Goal: Task Accomplishment & Management: Use online tool/utility

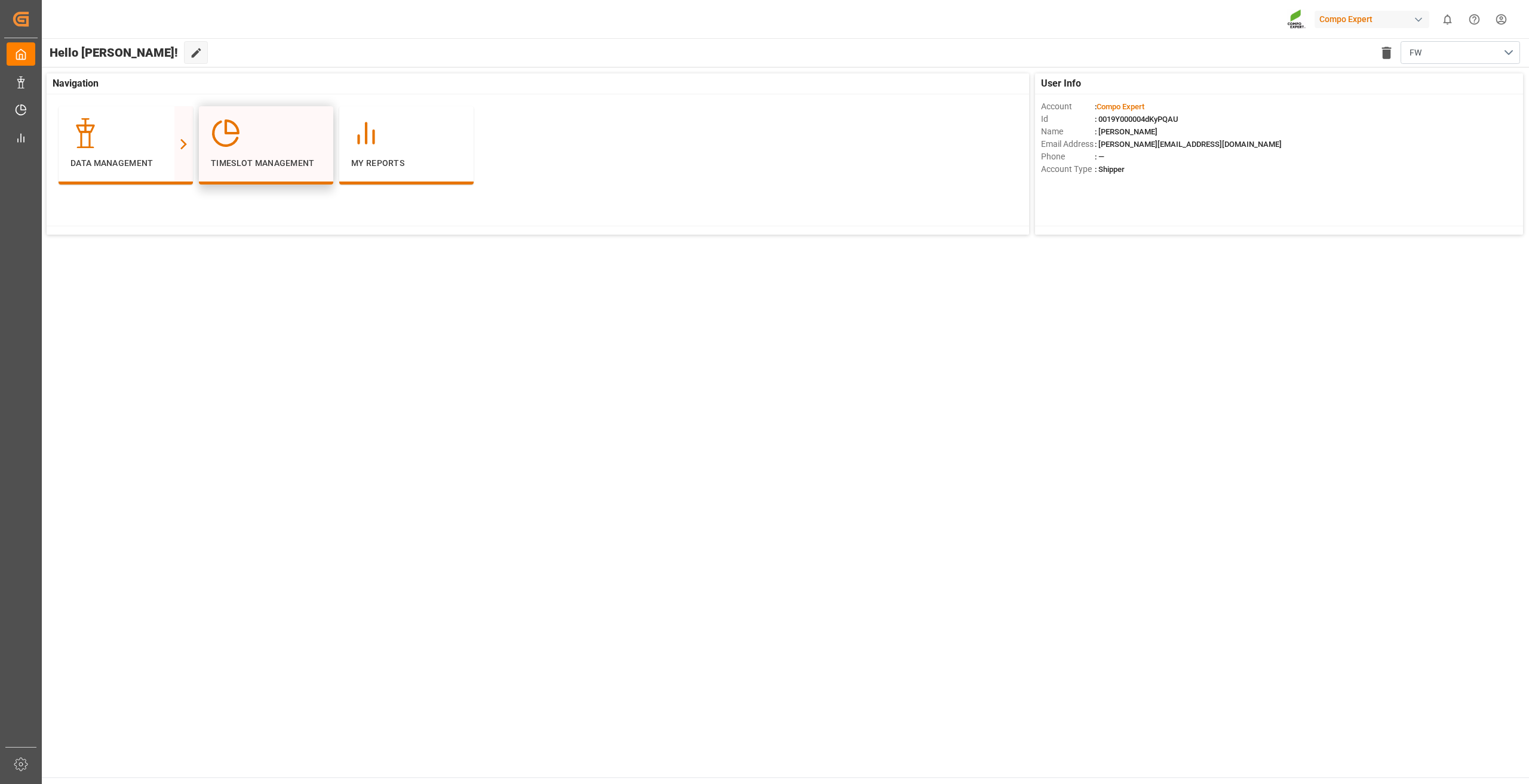
click at [249, 150] on div "Timeslot Management" at bounding box center [265, 144] width 110 height 52
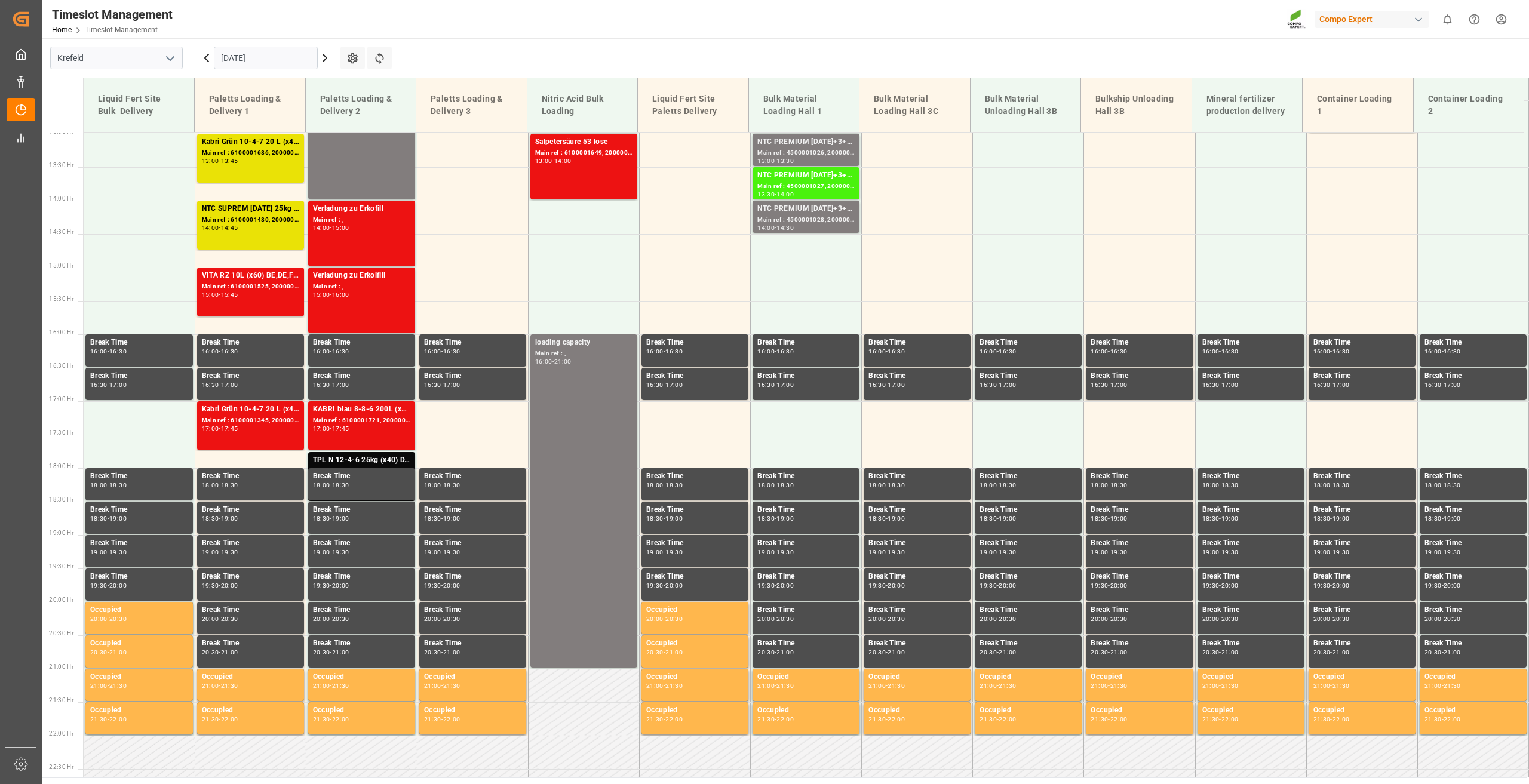
scroll to position [874, 0]
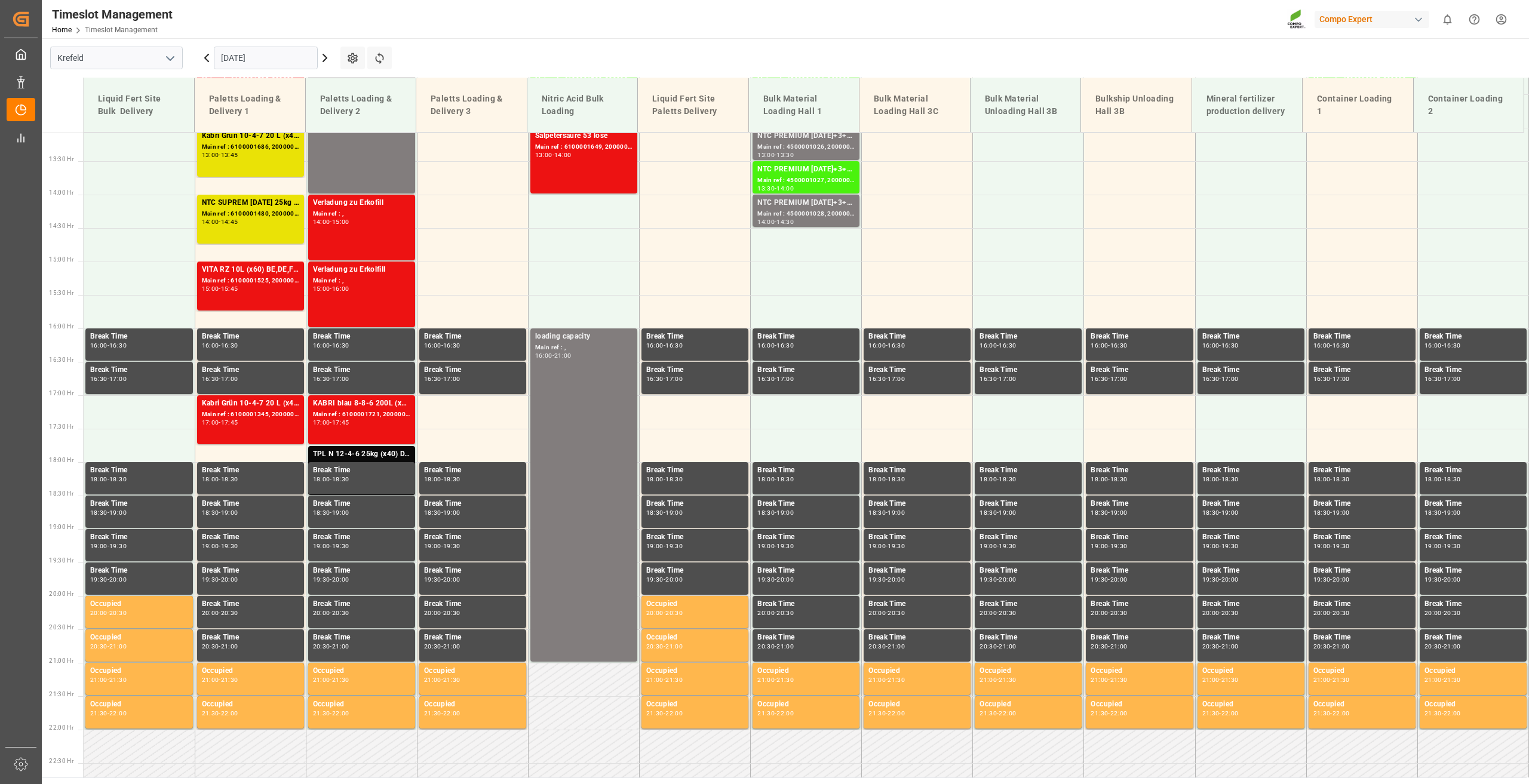
click at [248, 54] on input "[DATE]" at bounding box center [265, 57] width 104 height 23
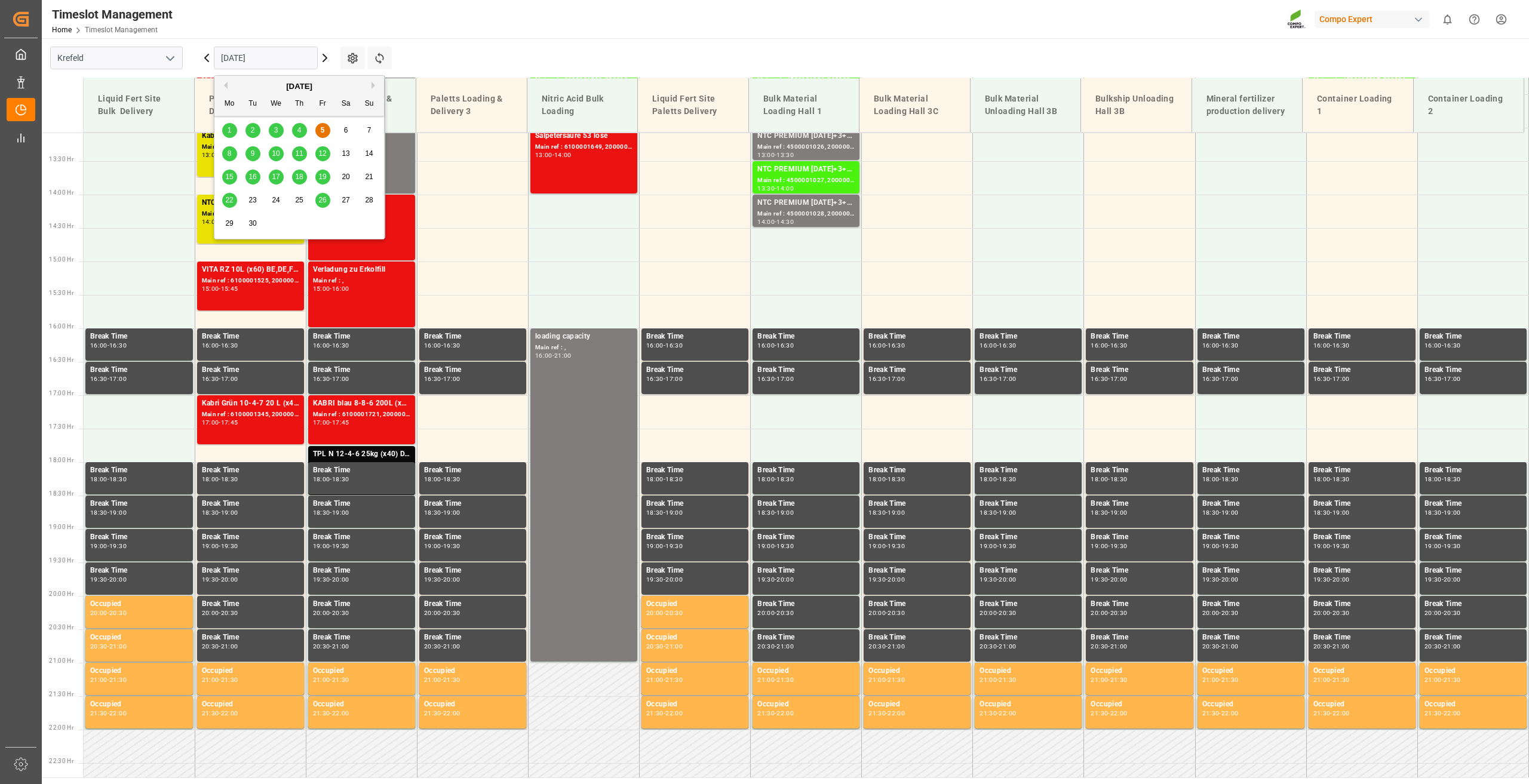
click at [298, 150] on span "11" at bounding box center [299, 153] width 8 height 8
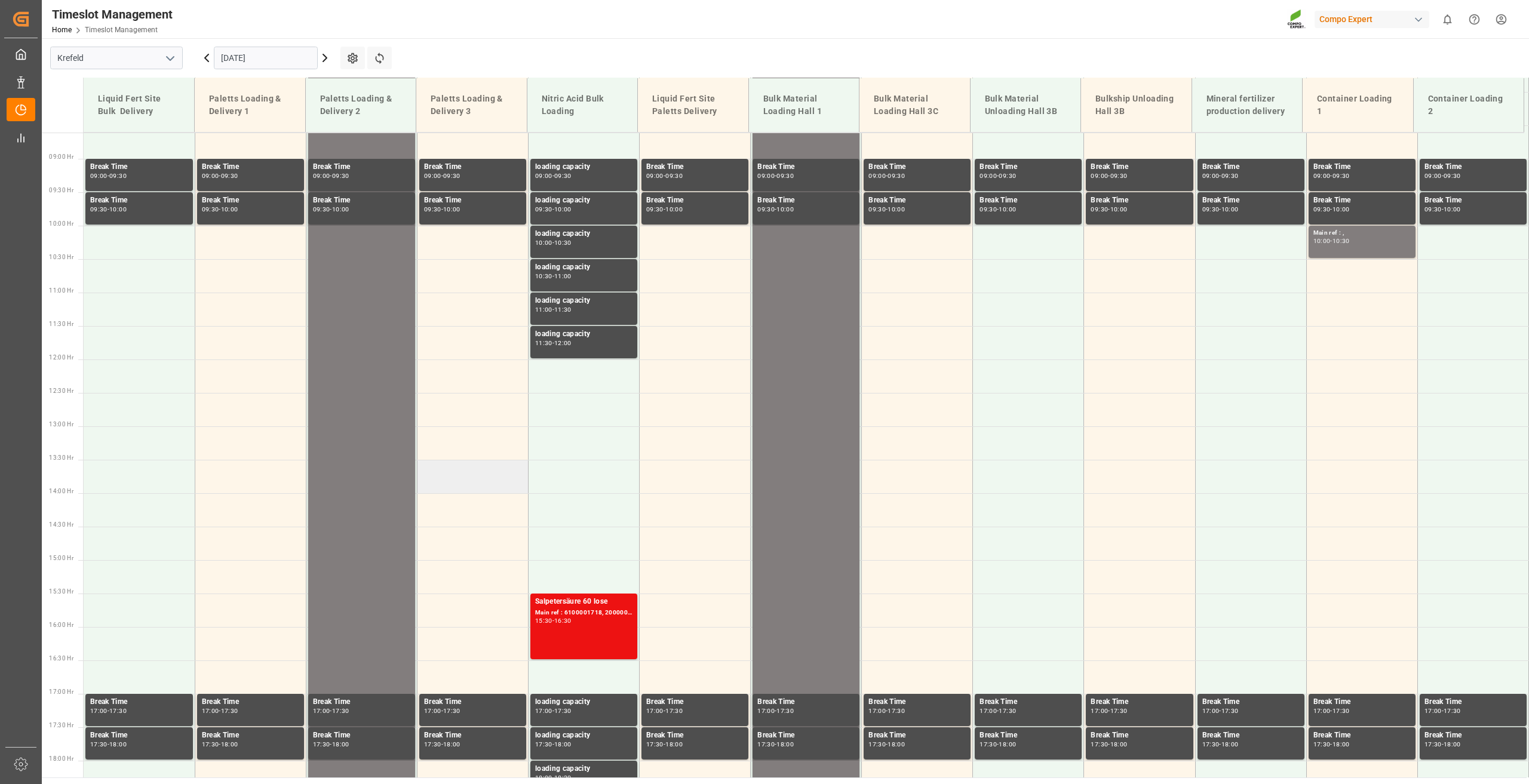
scroll to position [218, 0]
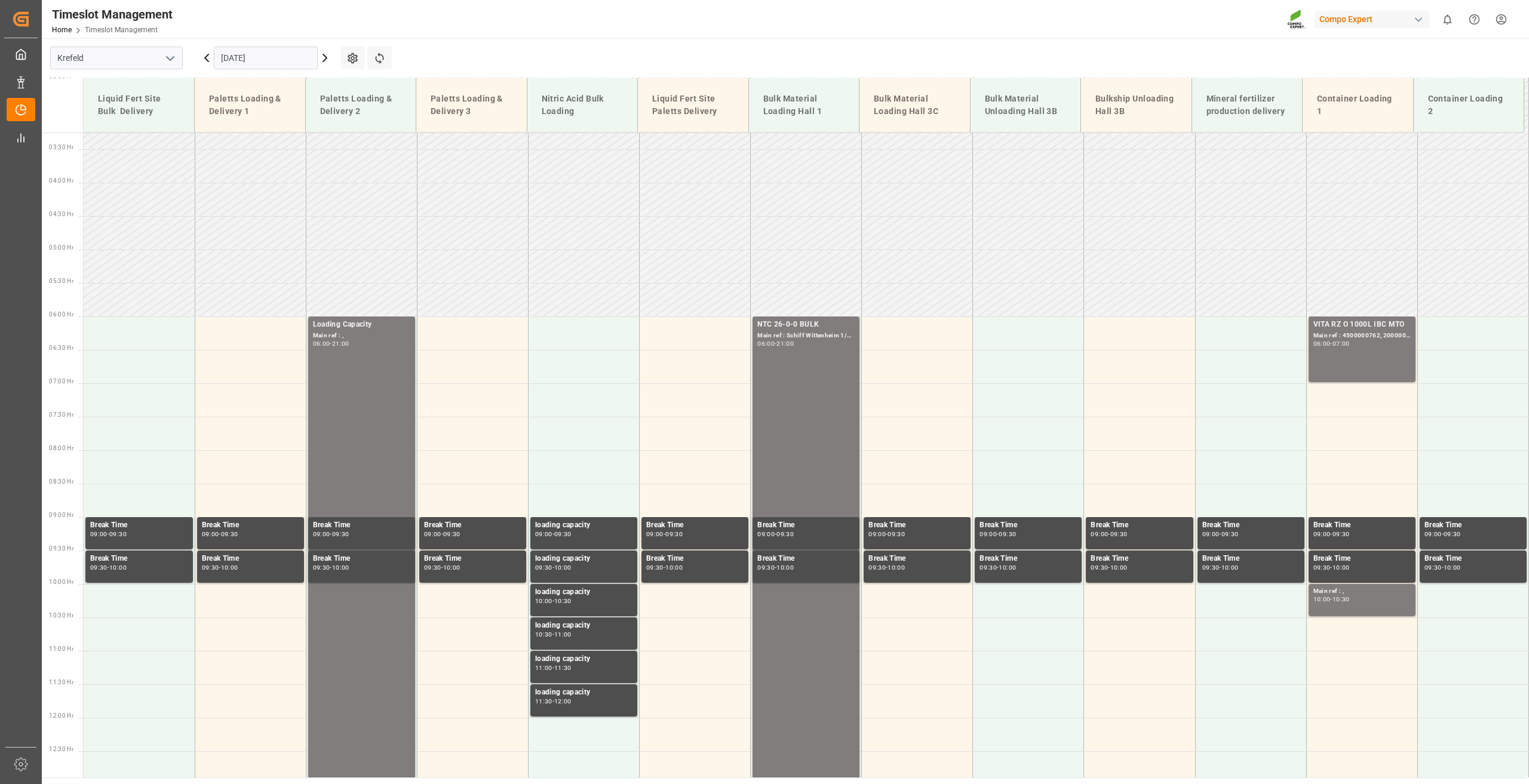
click at [240, 48] on input "[DATE]" at bounding box center [265, 57] width 104 height 23
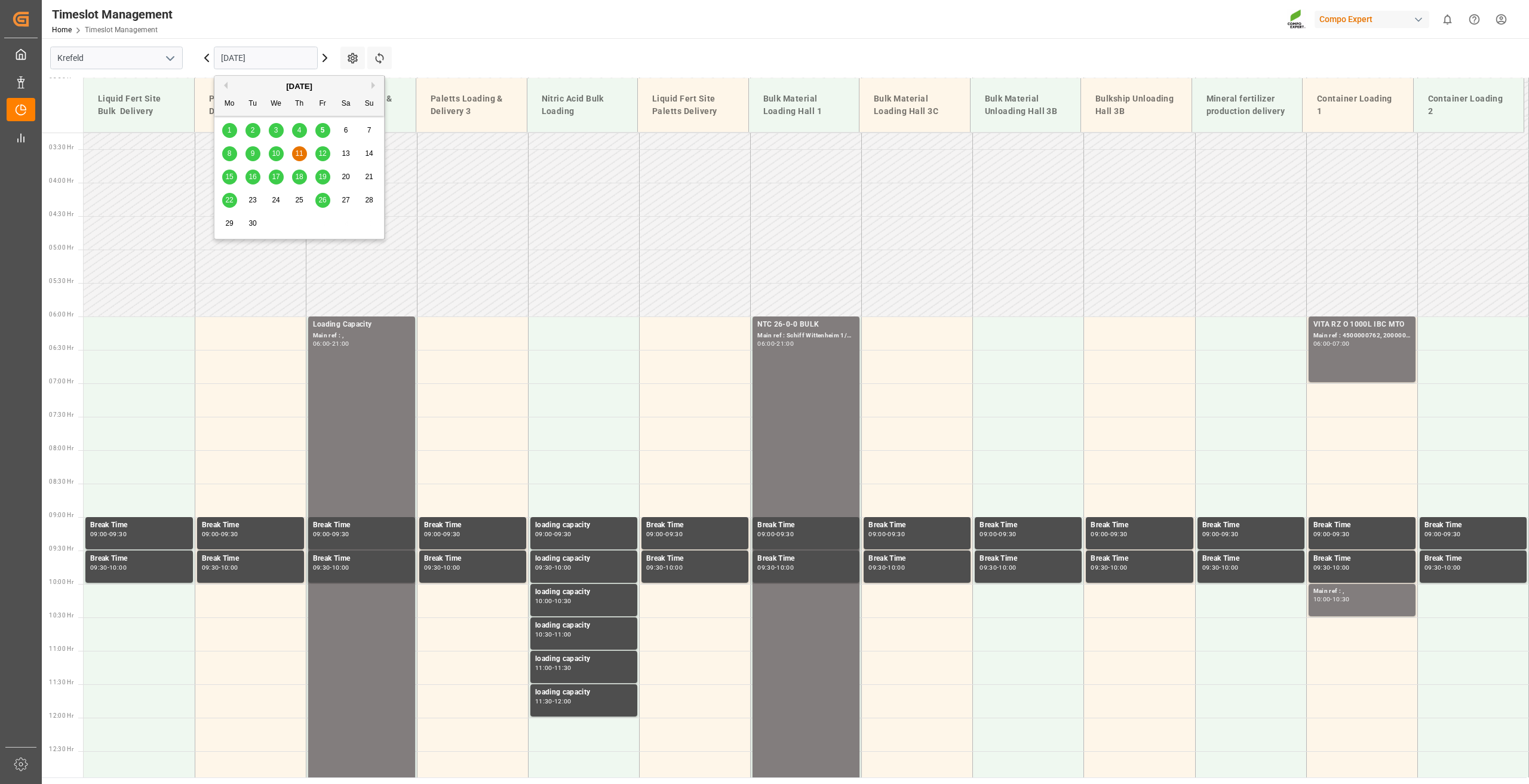
click at [256, 157] on div "9" at bounding box center [253, 154] width 15 height 14
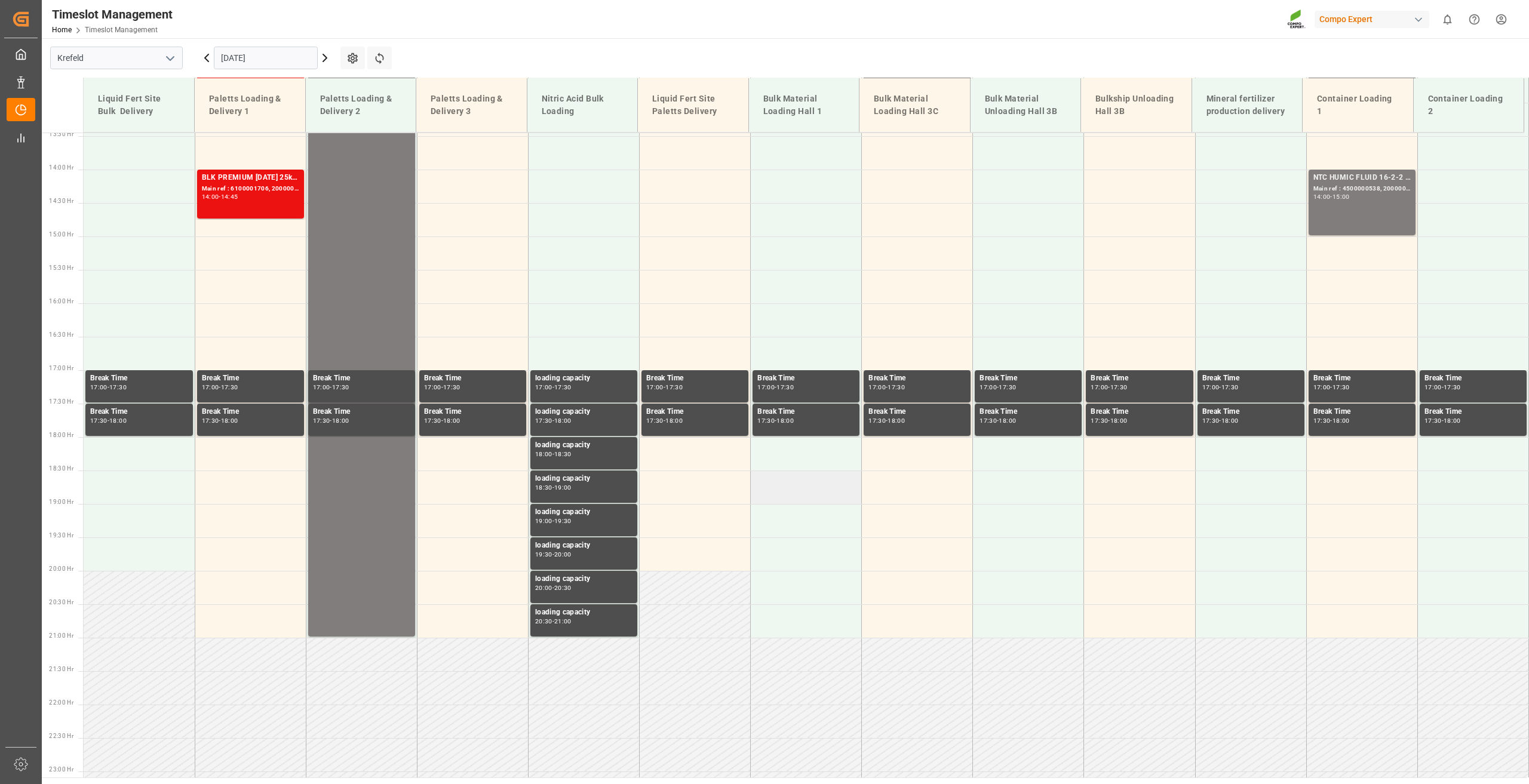
scroll to position [901, 0]
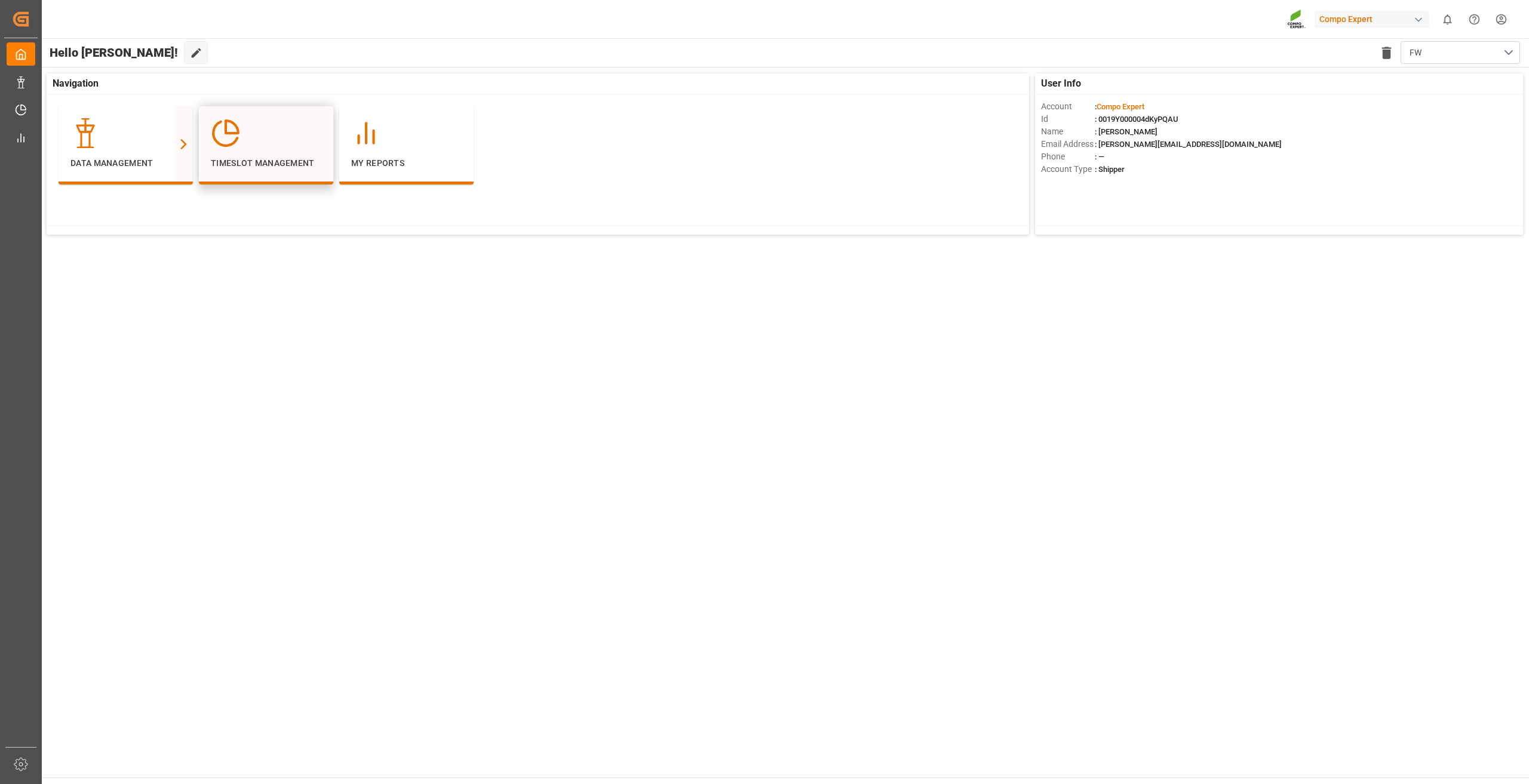
click at [254, 157] on p "Timeslot Management" at bounding box center [265, 163] width 110 height 12
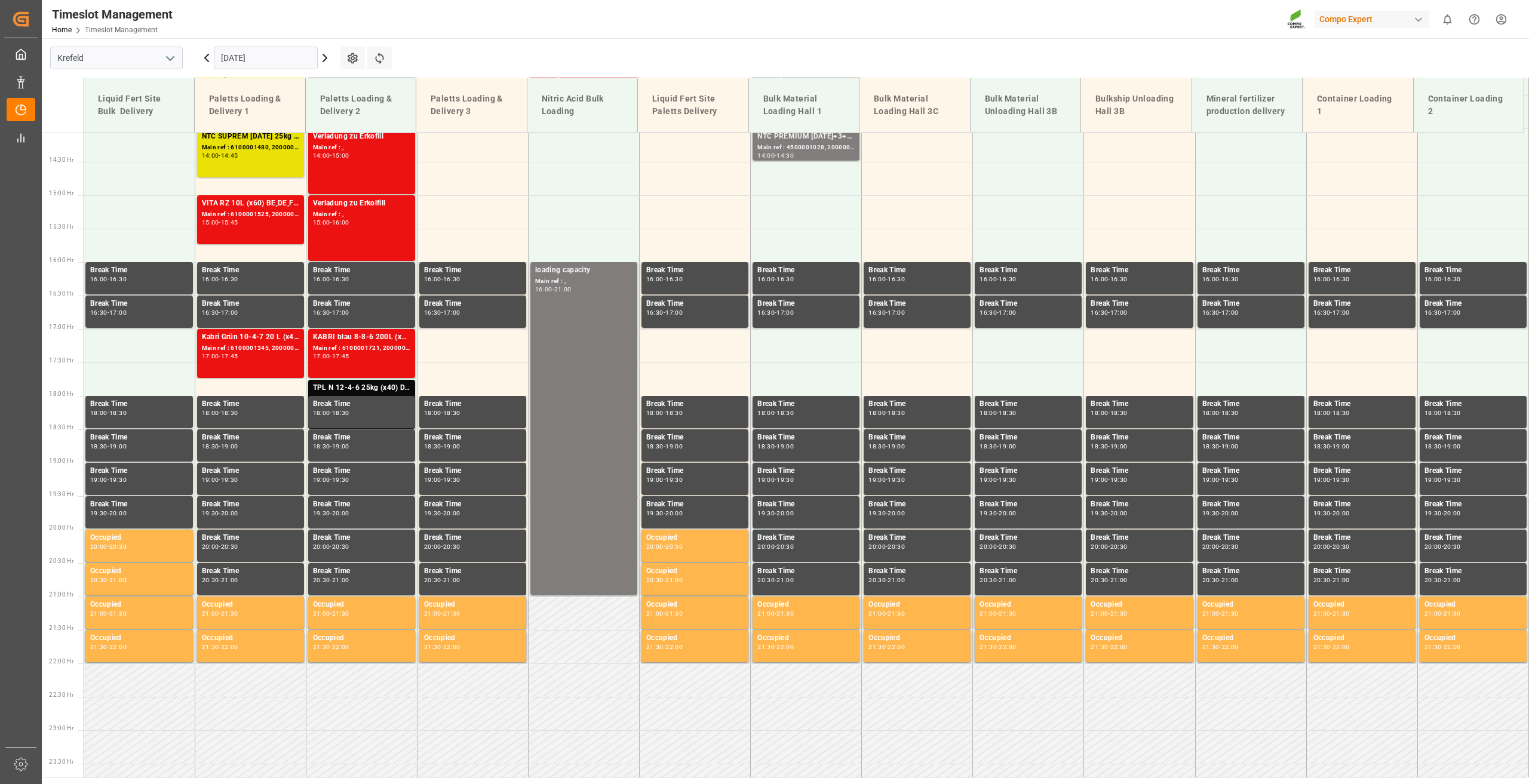
scroll to position [941, 0]
